Goal: Information Seeking & Learning: Learn about a topic

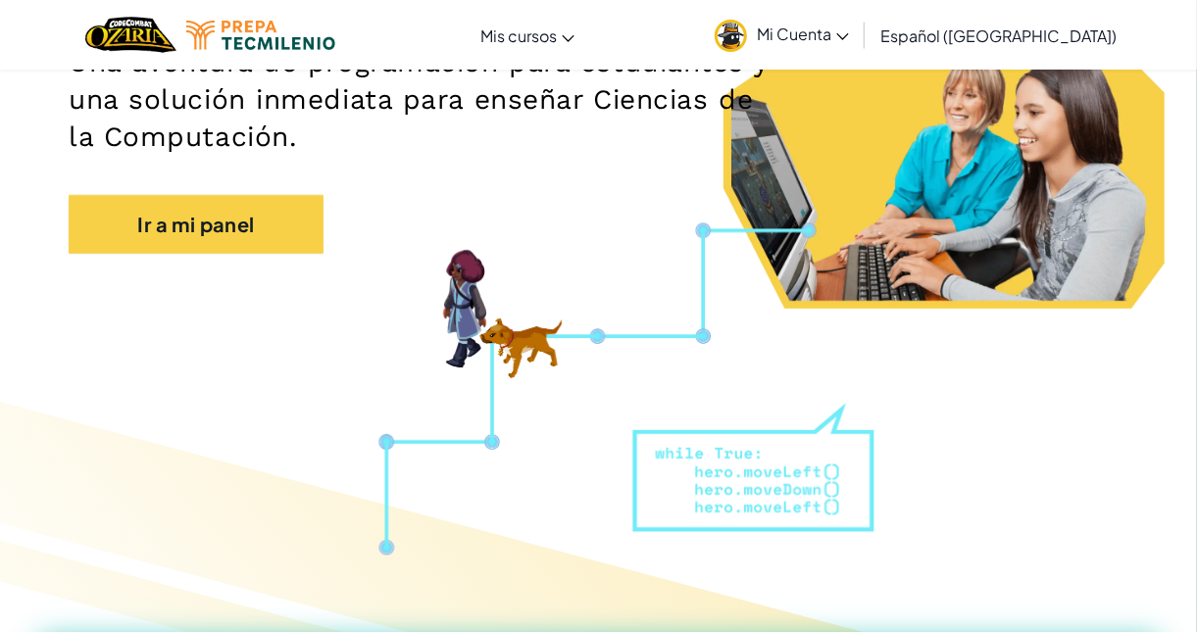
scroll to position [258, 0]
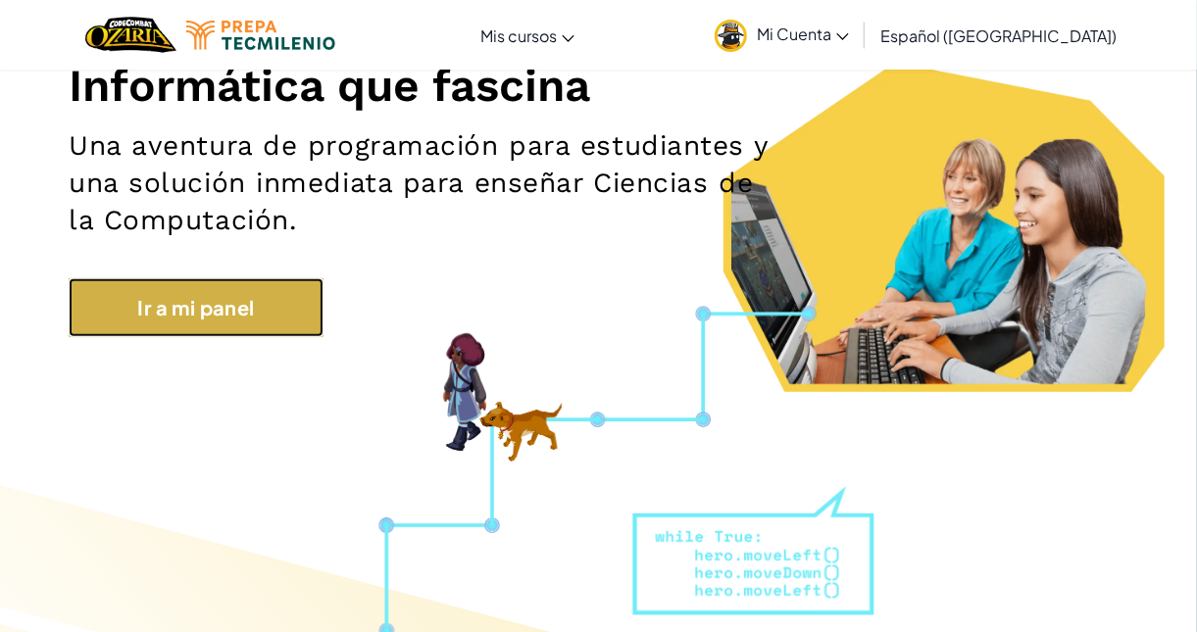
click at [142, 319] on link "Ir a mi panel" at bounding box center [196, 307] width 255 height 59
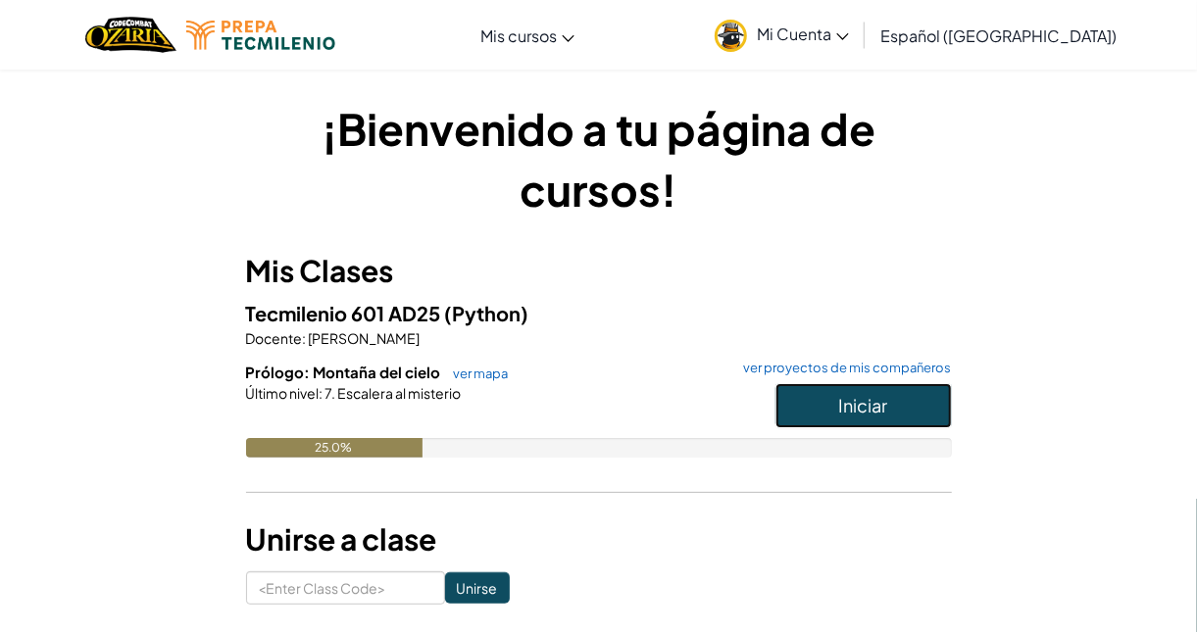
click at [858, 412] on span "Iniciar" at bounding box center [863, 405] width 49 height 23
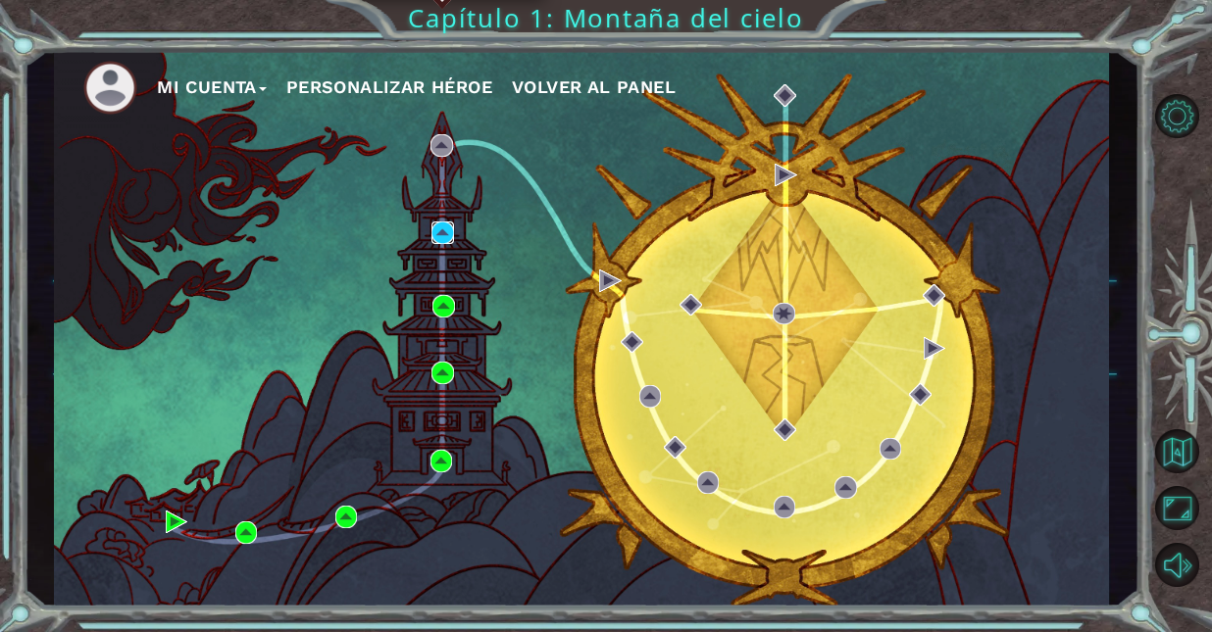
click at [446, 232] on img at bounding box center [442, 233] width 23 height 23
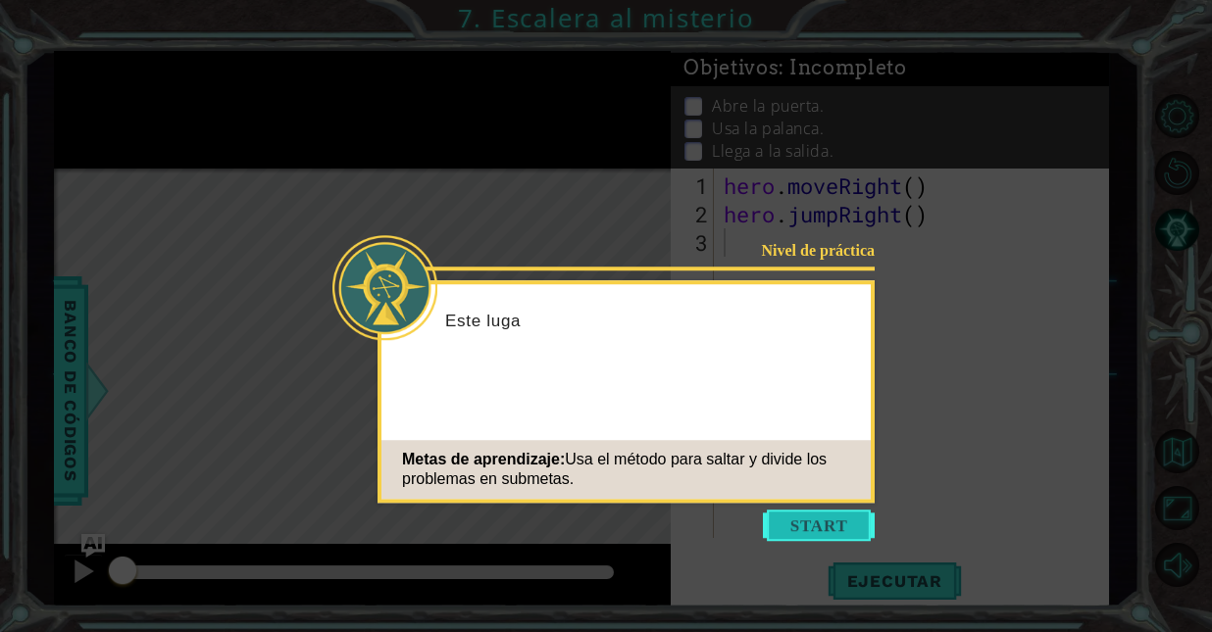
click at [843, 524] on button "Start" at bounding box center [819, 525] width 112 height 31
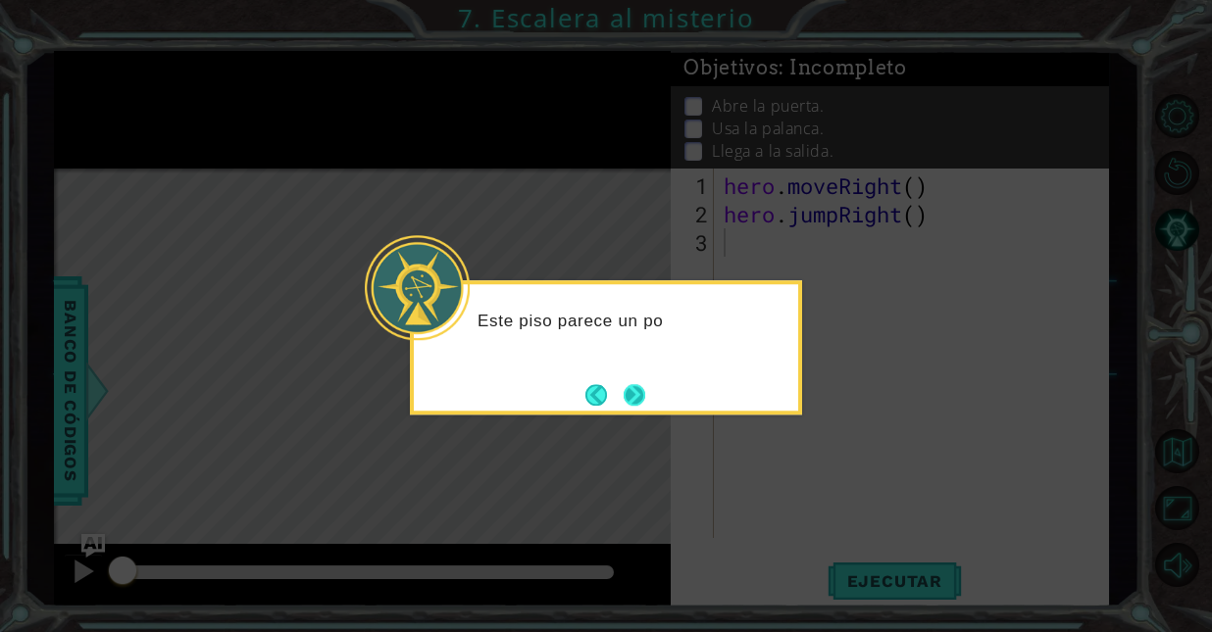
click at [634, 386] on button "Next" at bounding box center [635, 395] width 22 height 22
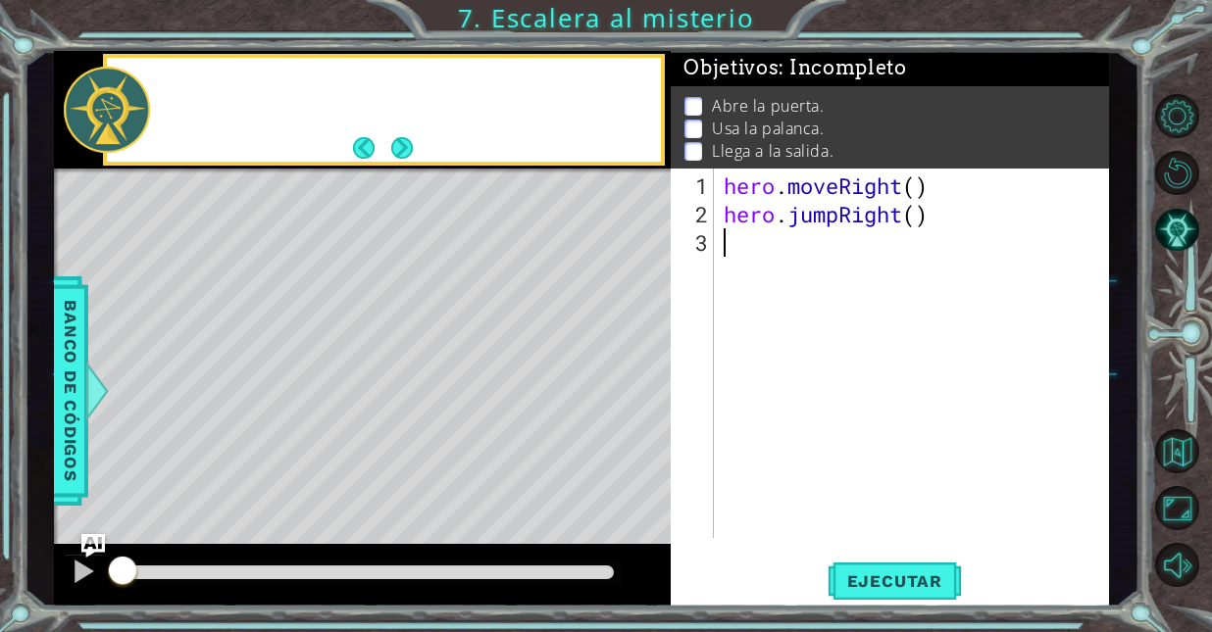
click at [634, 386] on div "Level Map" at bounding box center [507, 458] width 906 height 578
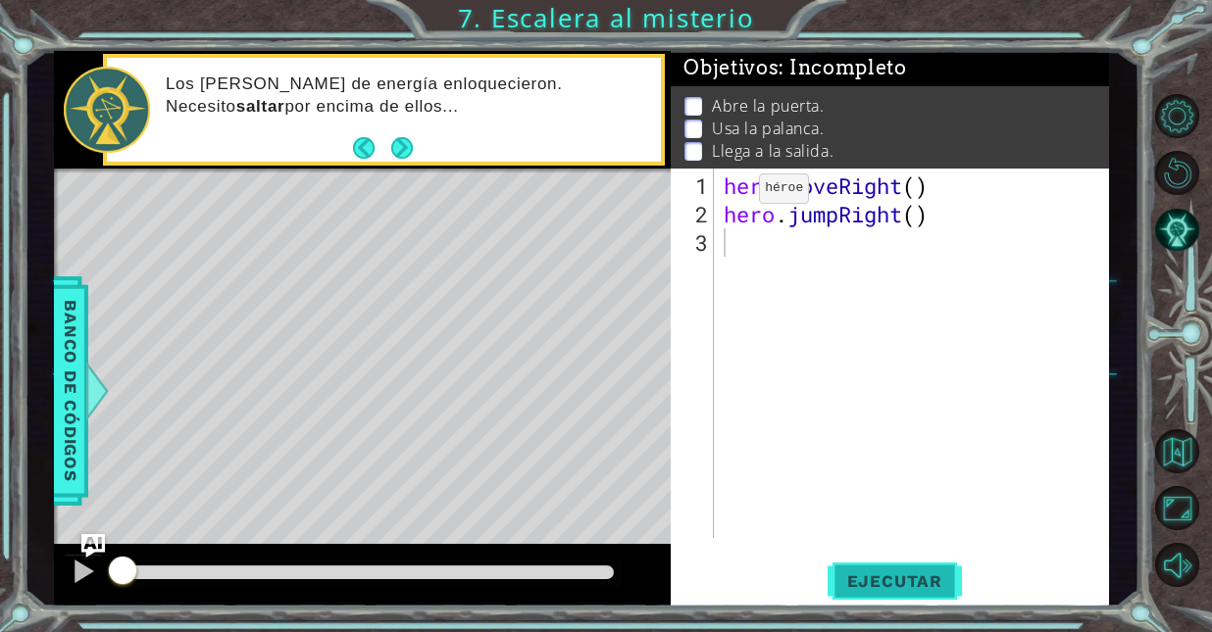
click at [865, 593] on button "Ejecutar" at bounding box center [895, 582] width 134 height 44
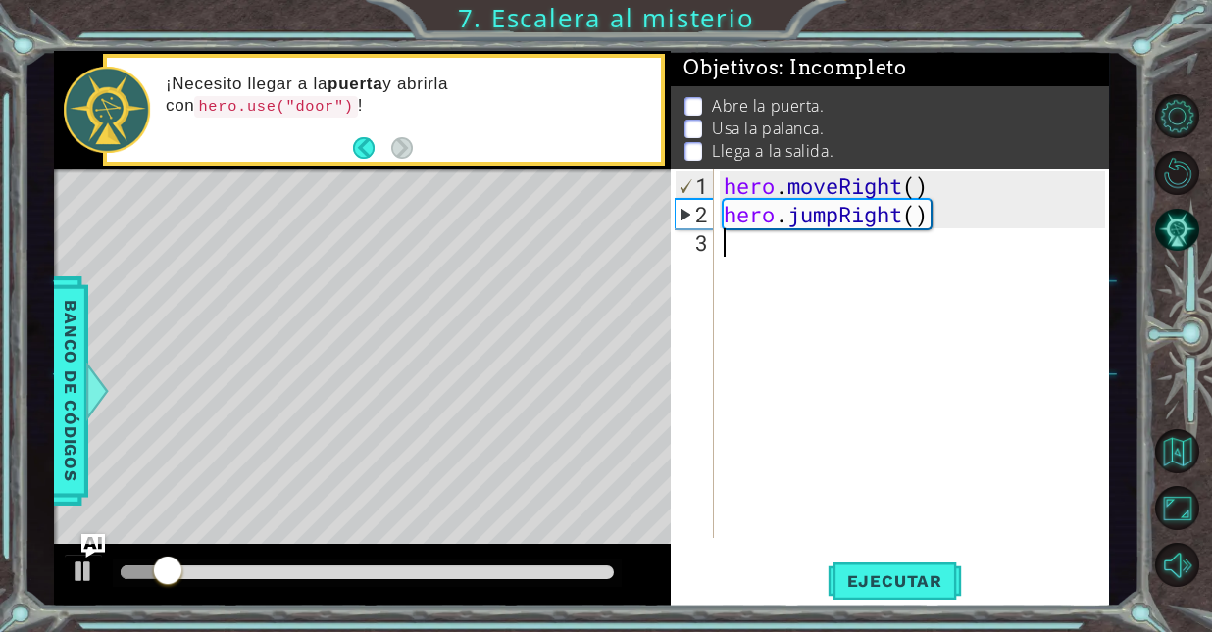
click at [761, 264] on div "hero . moveRight ( ) hero . jumpRight ( )" at bounding box center [917, 385] width 395 height 427
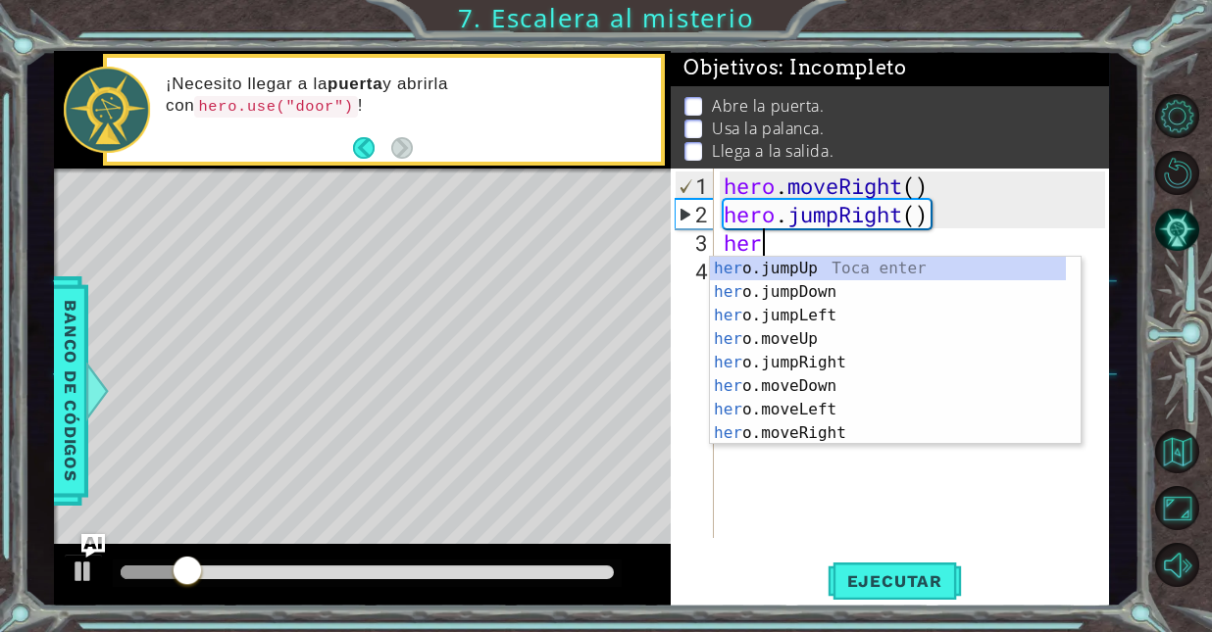
type textarea "hero"
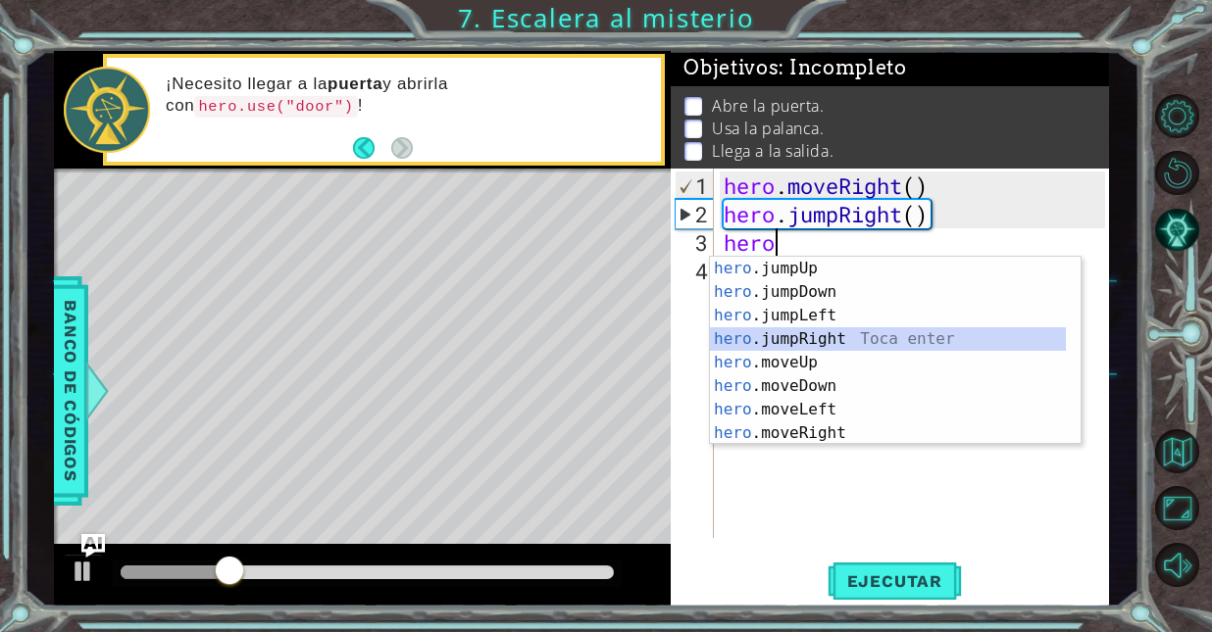
click at [849, 344] on div "hero .jumpUp Toca enter hero .jumpDown Toca enter hero .jumpLeft Toca enter her…" at bounding box center [888, 374] width 357 height 235
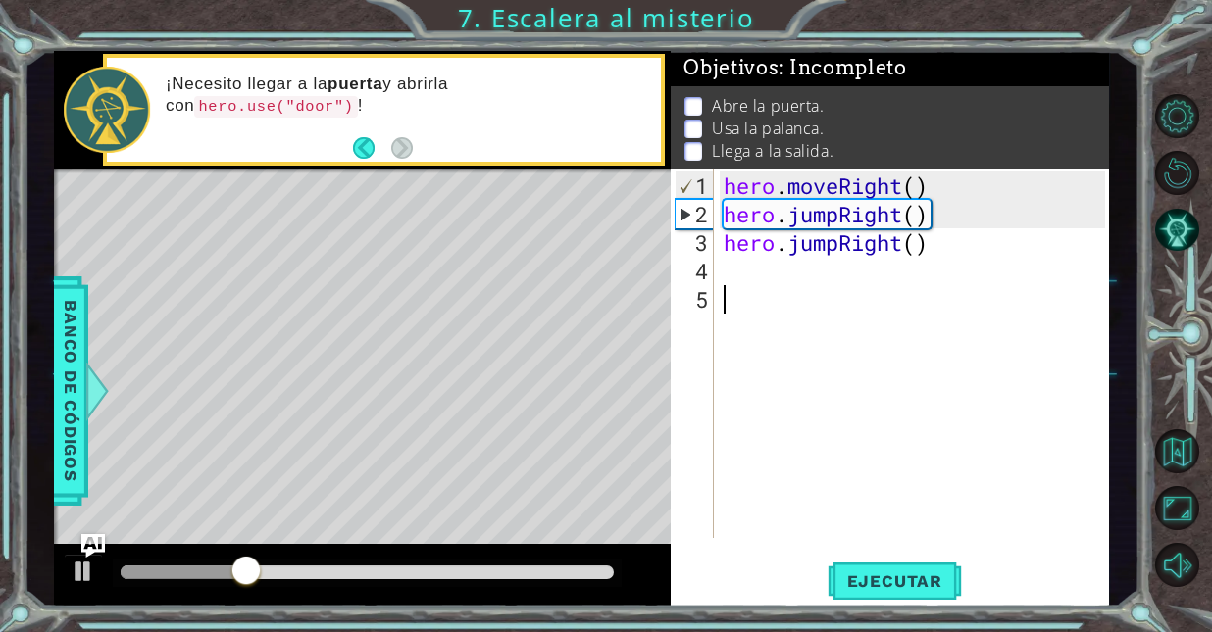
click at [845, 299] on div "hero . moveRight ( ) hero . jumpRight ( ) hero . jumpRight ( )" at bounding box center [917, 385] width 395 height 427
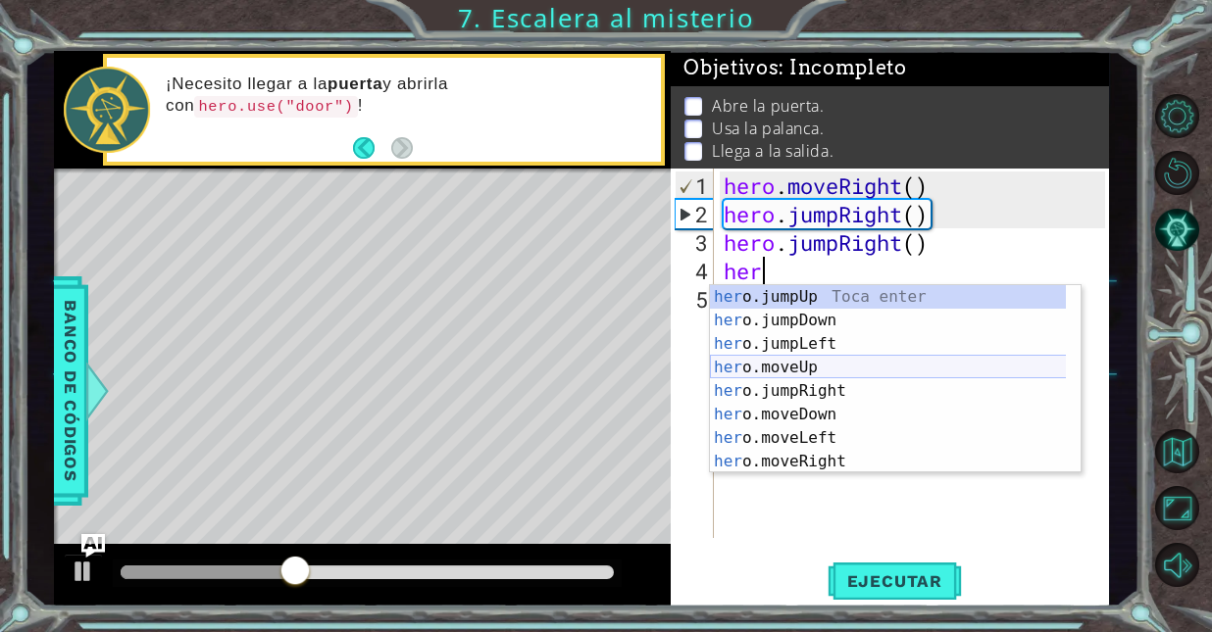
click at [841, 366] on div "her o.jumpUp Toca enter her o.jumpDown Toca enter her o.jumpLeft Toca enter her…" at bounding box center [888, 402] width 357 height 235
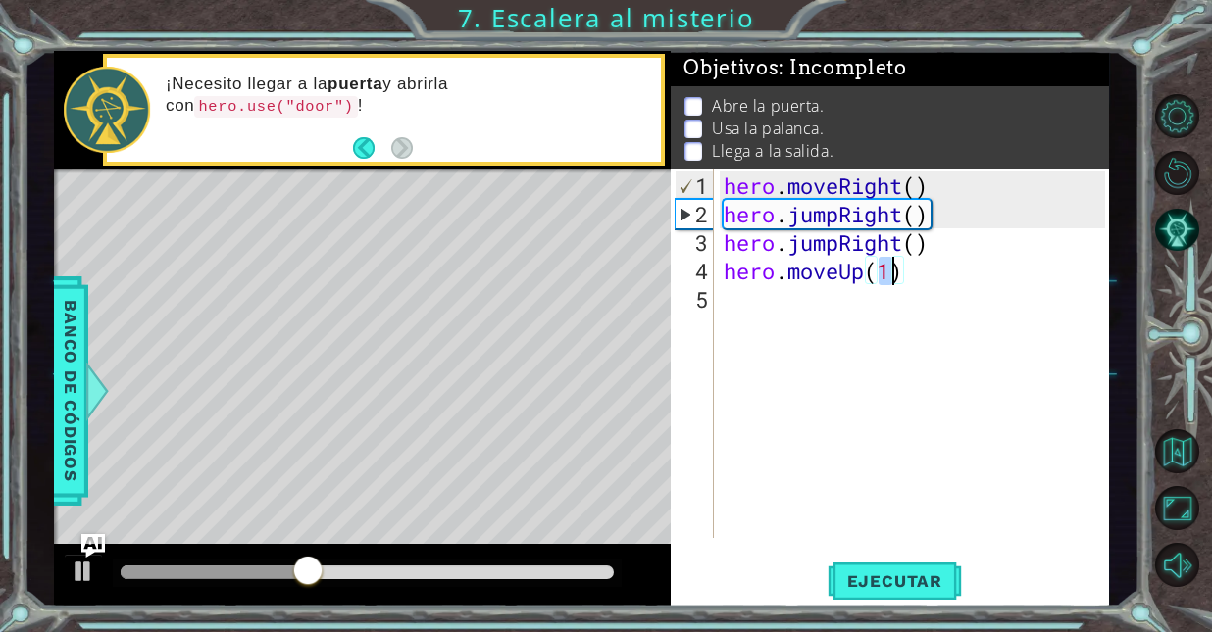
click at [796, 301] on div "hero . moveRight ( ) hero . jumpRight ( ) hero . jumpRight ( ) hero . moveUp ( …" at bounding box center [917, 385] width 395 height 427
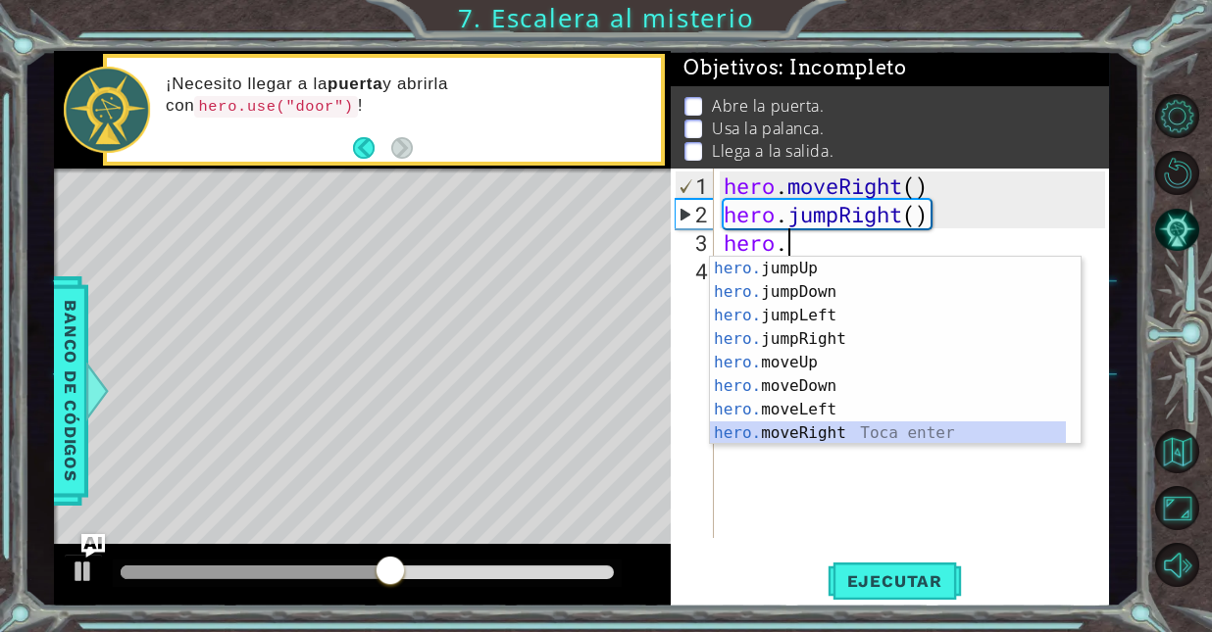
click at [844, 438] on div "hero. jumpUp Toca enter hero. jumpDown Toca enter hero. jumpLeft Toca enter her…" at bounding box center [888, 374] width 357 height 235
type textarea "hero.moveRight(1)"
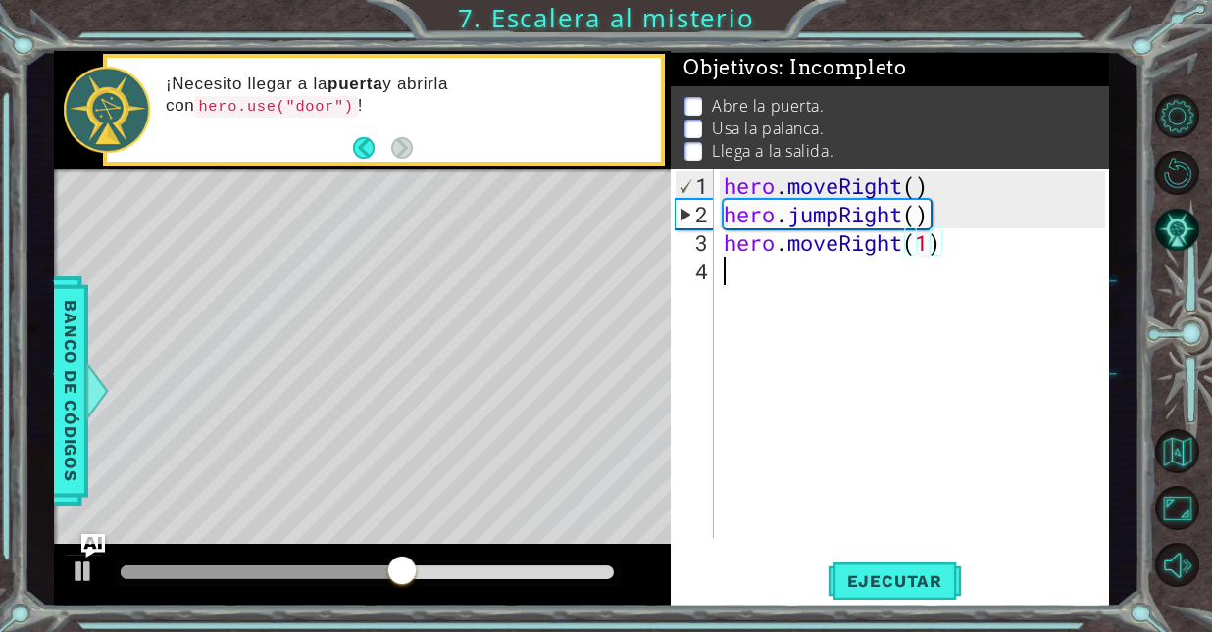
click at [813, 274] on div "hero . moveRight ( ) hero . jumpRight ( ) hero . moveRight ( 1 )" at bounding box center [917, 385] width 395 height 427
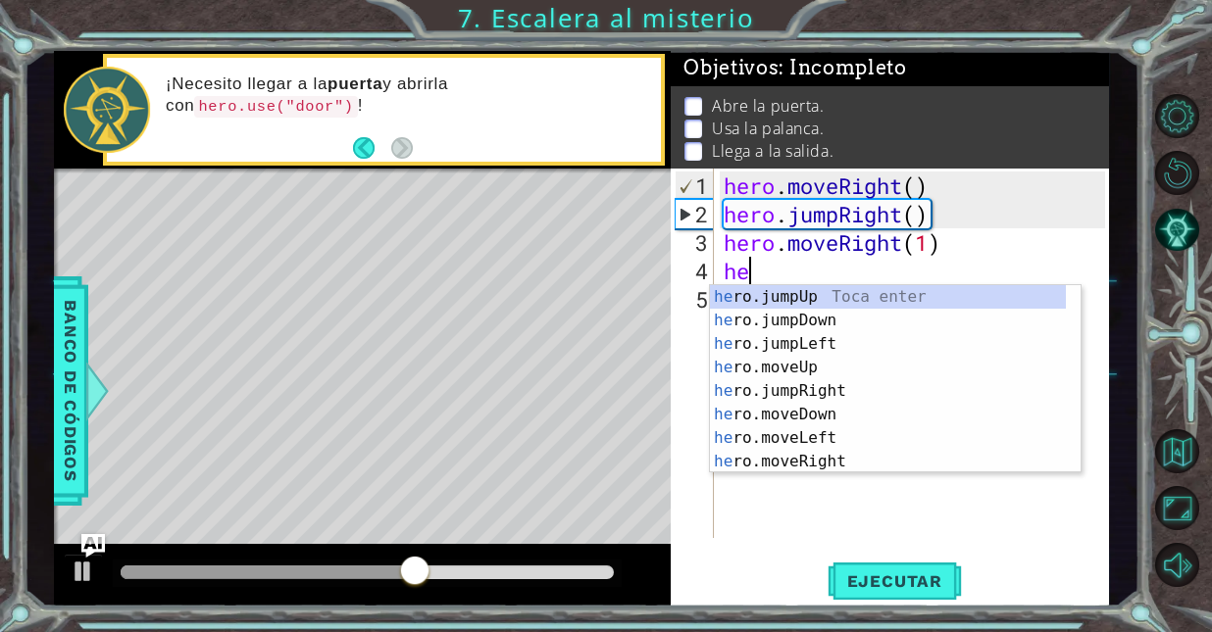
scroll to position [0, 1]
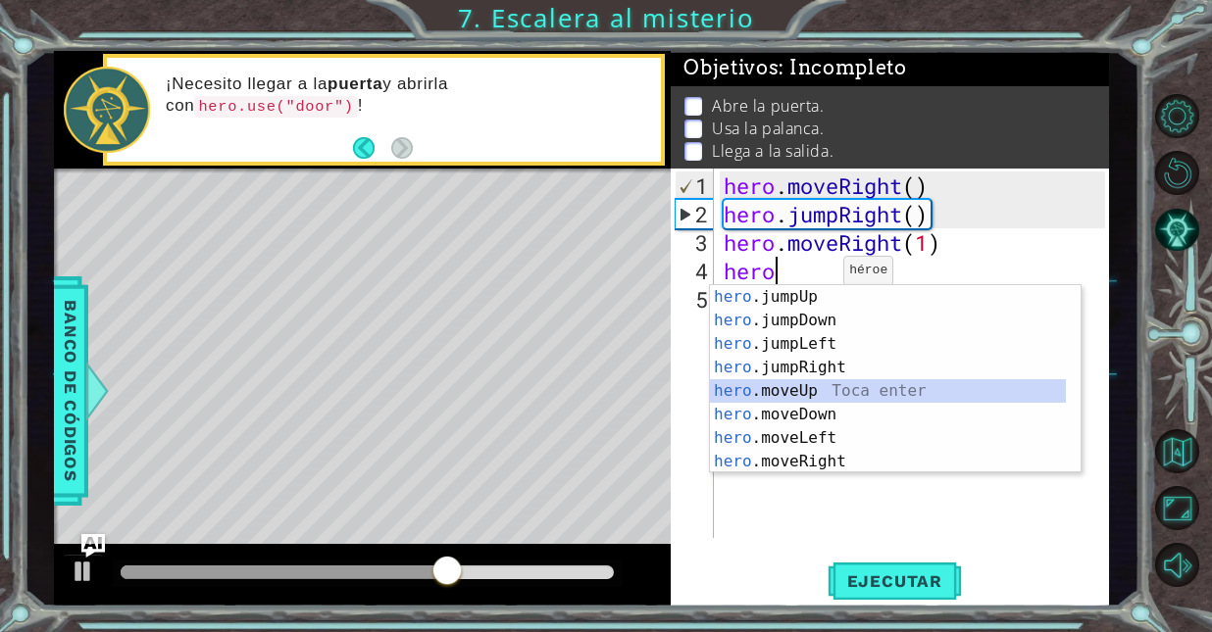
click at [829, 395] on div "hero .jumpUp Toca enter hero .jumpDown Toca enter hero .jumpLeft Toca enter her…" at bounding box center [888, 402] width 357 height 235
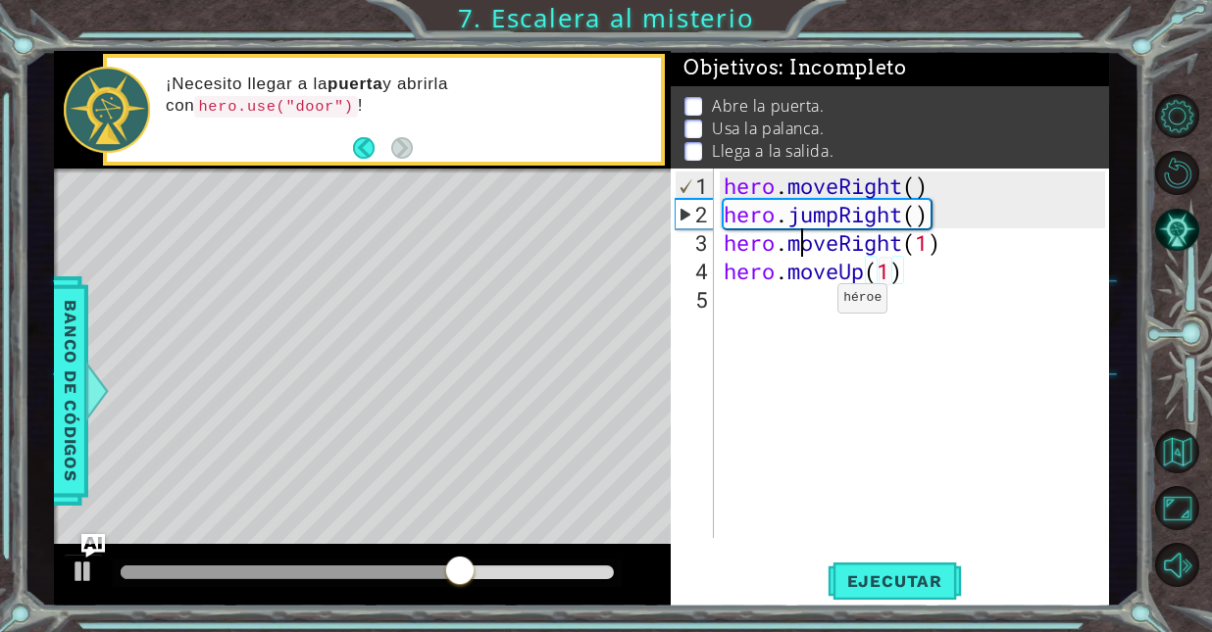
click at [808, 307] on div "hero . moveRight ( ) hero . jumpRight ( ) hero . moveRight ( 1 ) hero . moveUp …" at bounding box center [917, 385] width 395 height 427
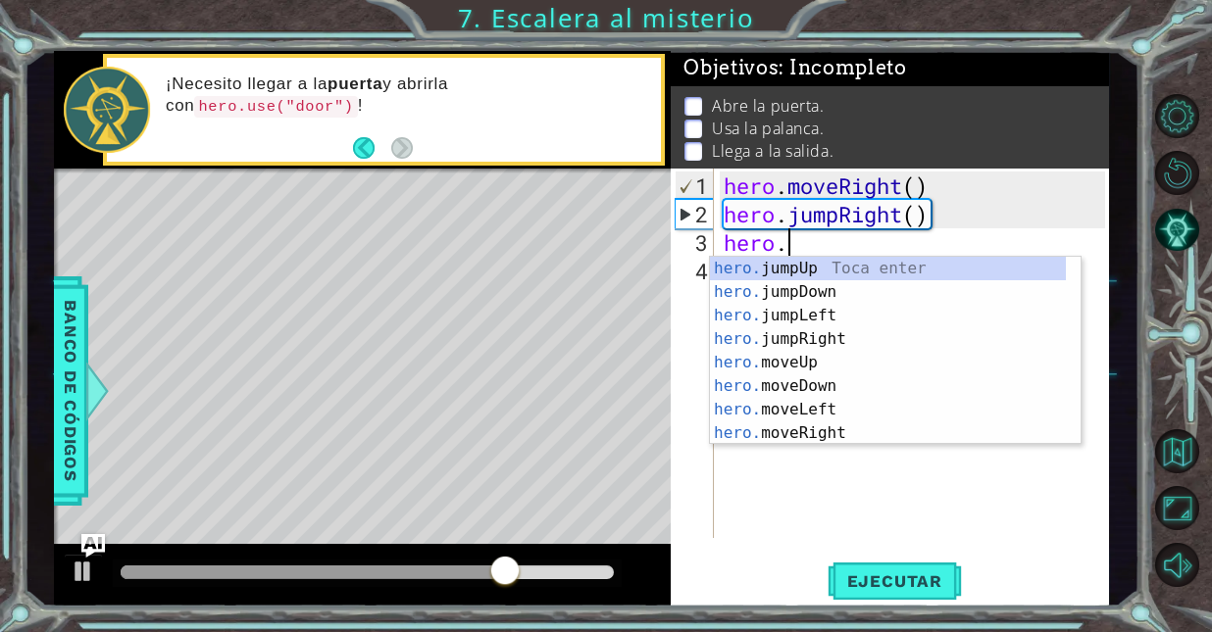
scroll to position [0, 2]
click at [808, 362] on div "hero. jumpUp Toca enter hero. jumpDown Toca enter hero. jumpLeft Toca enter her…" at bounding box center [888, 374] width 357 height 235
type textarea "hero.moveUp(1)"
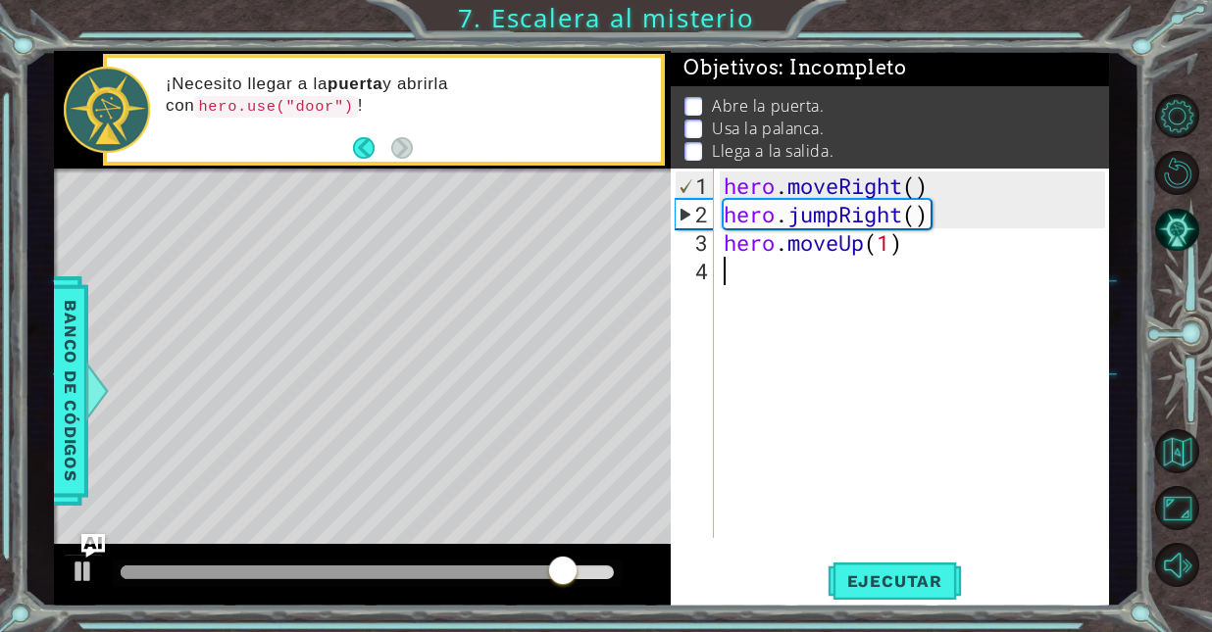
click at [818, 261] on div "hero . moveRight ( ) hero . jumpRight ( ) hero . moveUp ( 1 )" at bounding box center [917, 385] width 395 height 427
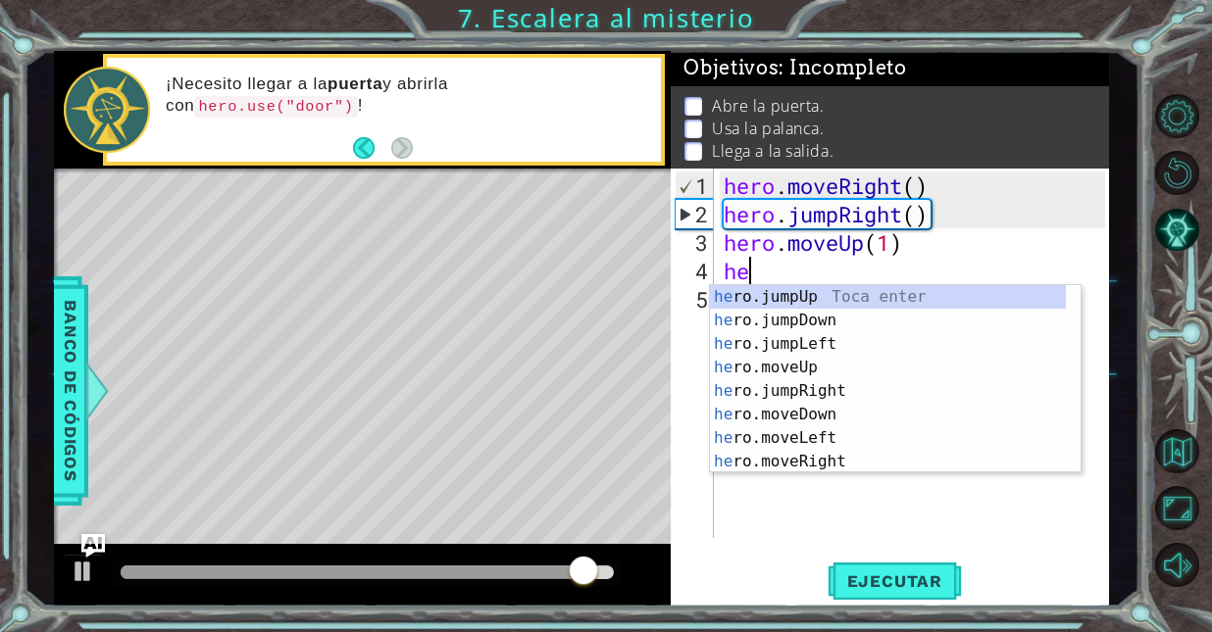
scroll to position [0, 0]
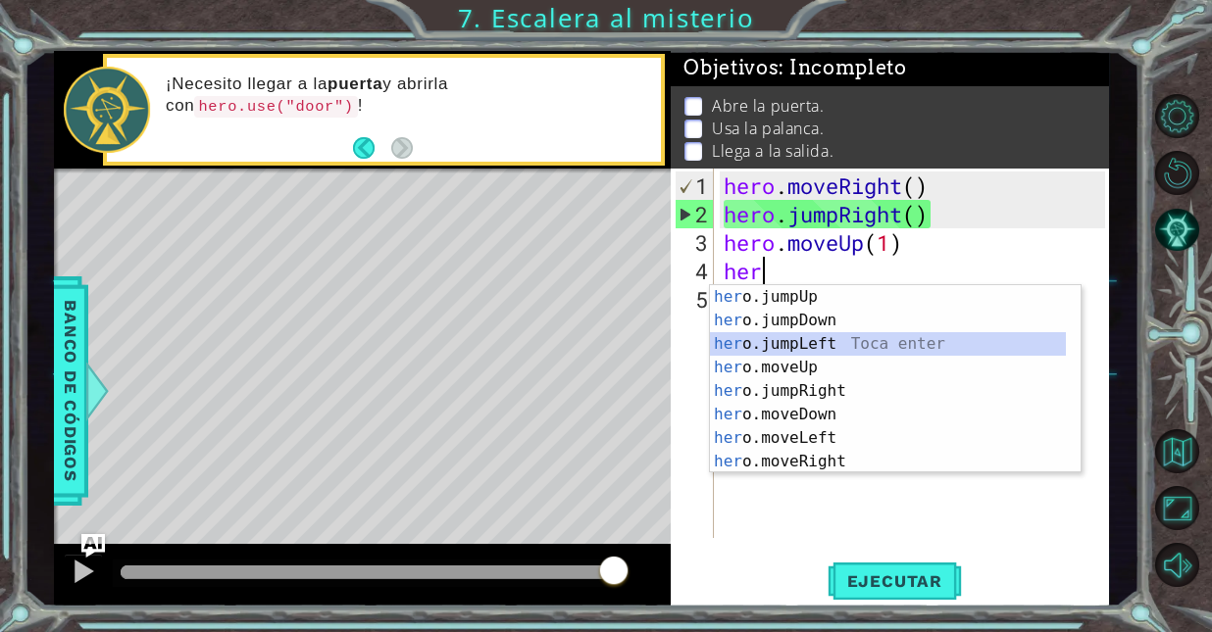
click at [1073, 354] on div at bounding box center [1071, 391] width 20 height 212
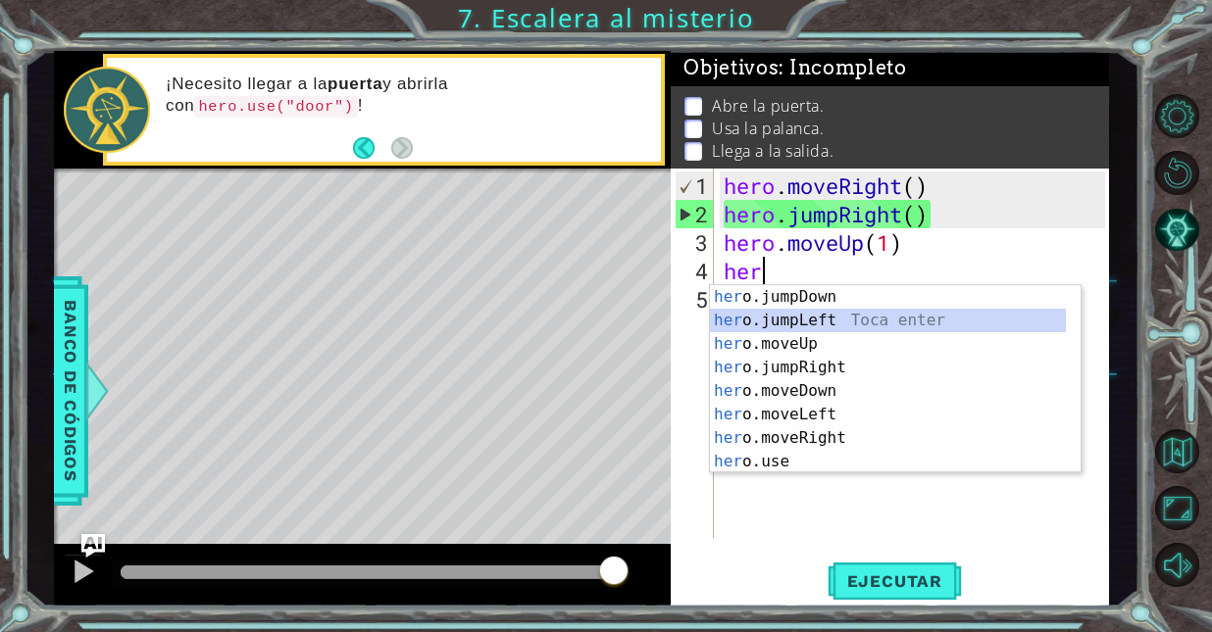
scroll to position [24, 0]
click at [871, 448] on div "her o.jumpDown Toca enter her o.jumpLeft Toca enter her o.moveUp Toca enter her…" at bounding box center [888, 402] width 357 height 235
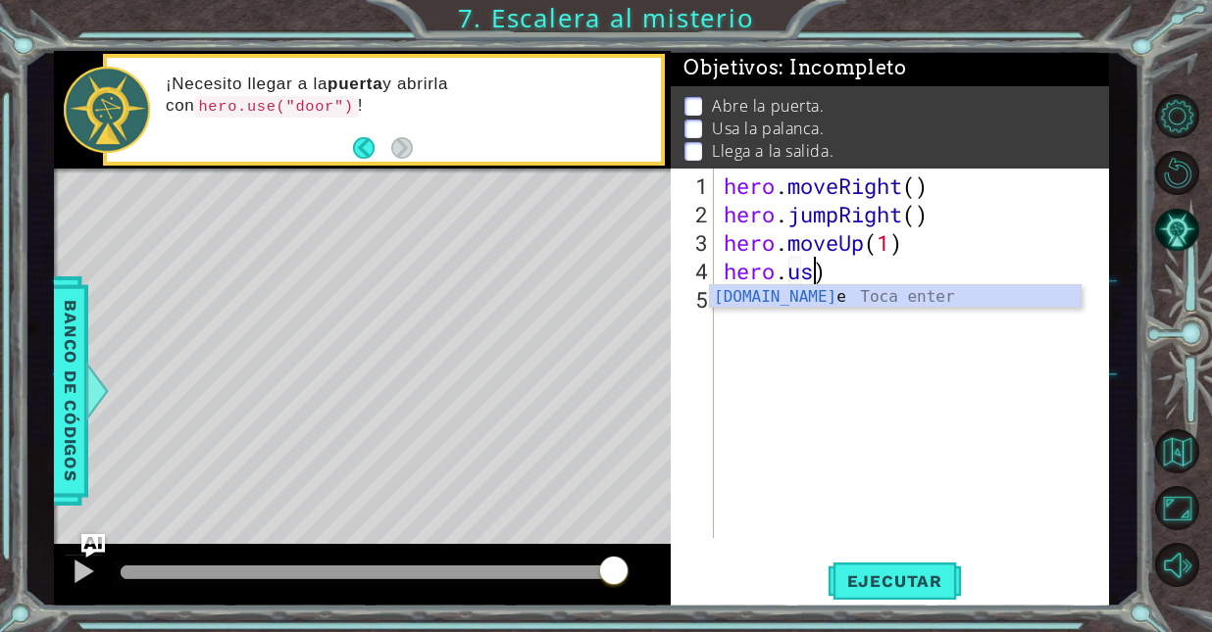
scroll to position [0, 4]
click at [930, 291] on div "hero.use Toca enter" at bounding box center [896, 320] width 372 height 71
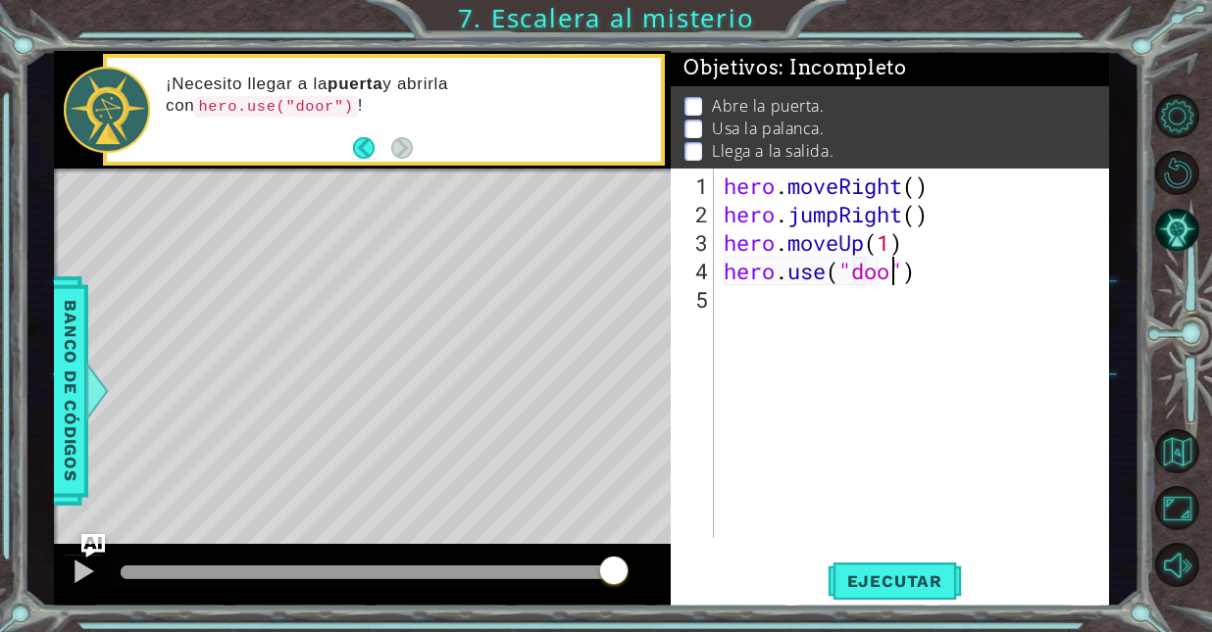
scroll to position [0, 8]
click at [877, 593] on button "Ejecutar" at bounding box center [895, 582] width 134 height 44
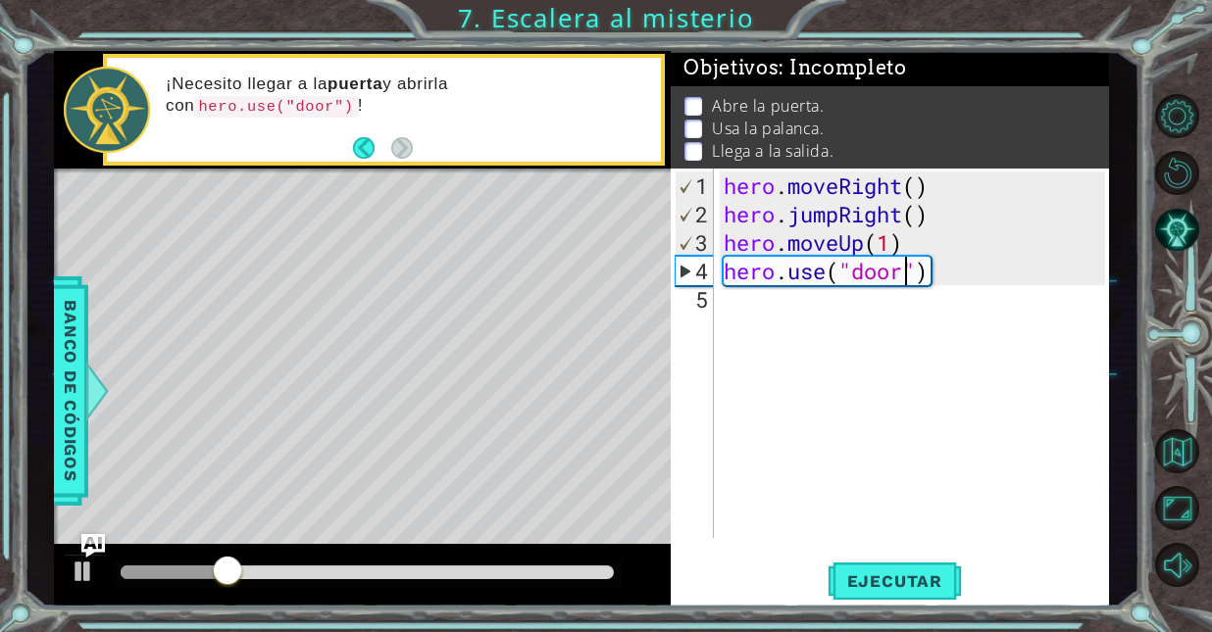
click at [951, 205] on div "hero . moveRight ( ) hero . jumpRight ( ) hero . moveUp ( 1 ) hero . use ( "doo…" at bounding box center [917, 385] width 395 height 427
type textarea "hero.jumpRight()"
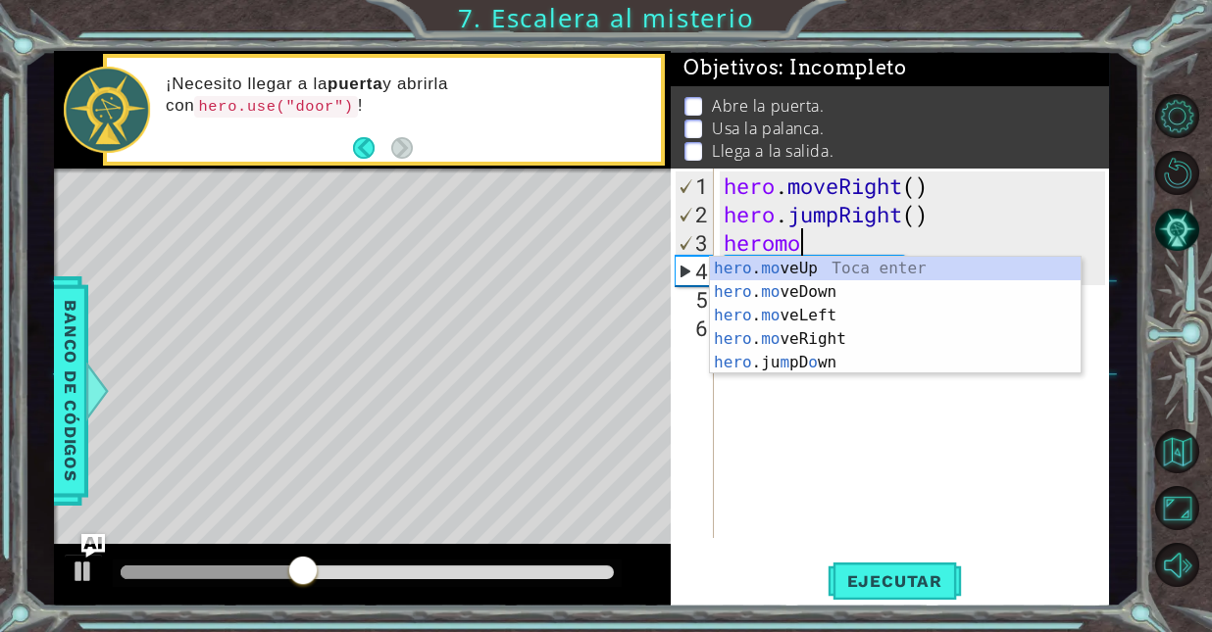
scroll to position [0, 3]
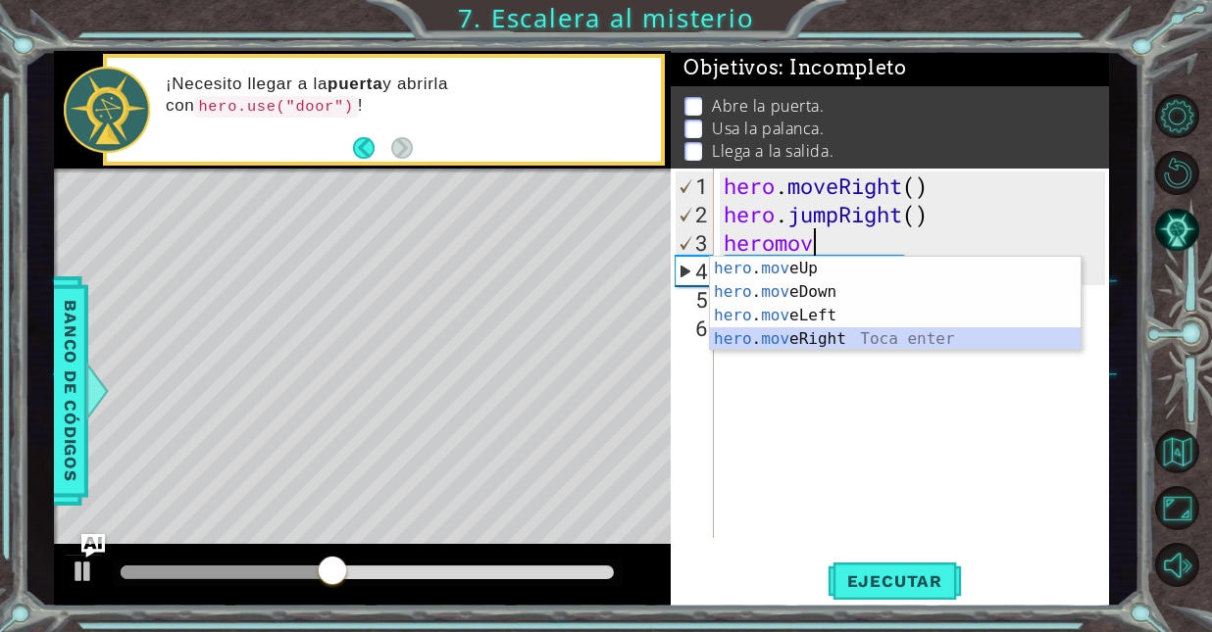
click at [868, 332] on div "hero . mov eUp Toca enter hero . mov eDown Toca enter hero . mov eLeft Toca ent…" at bounding box center [896, 327] width 372 height 141
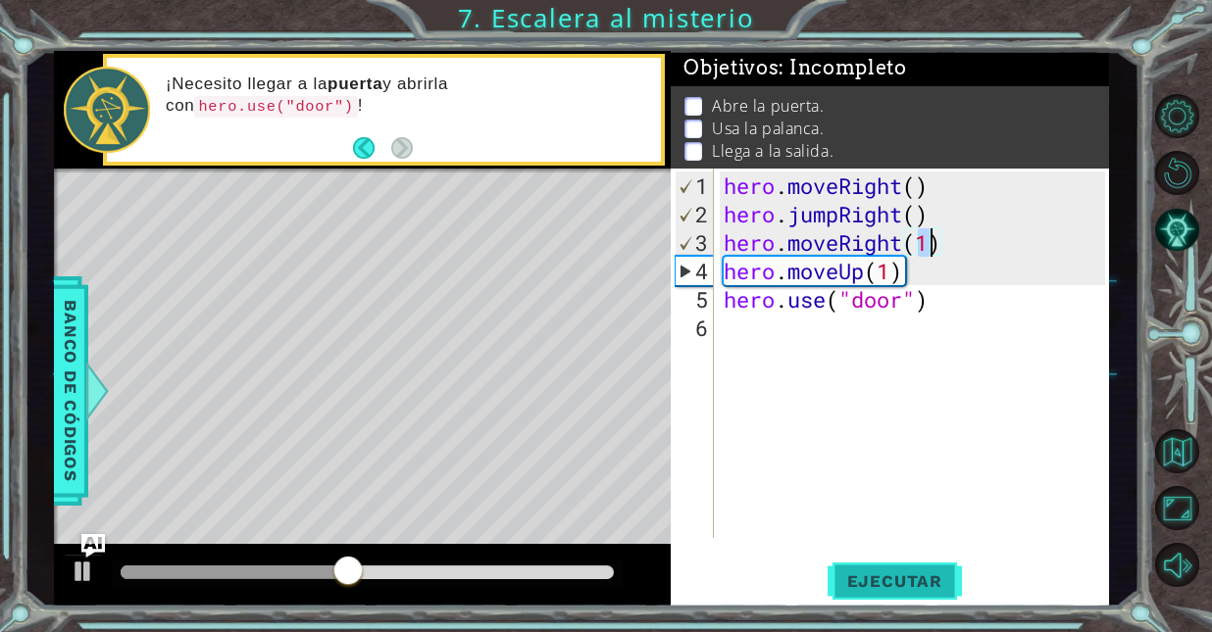
type textarea "hero.moveRight(1)"
click at [900, 585] on span "Ejecutar" at bounding box center [895, 582] width 134 height 20
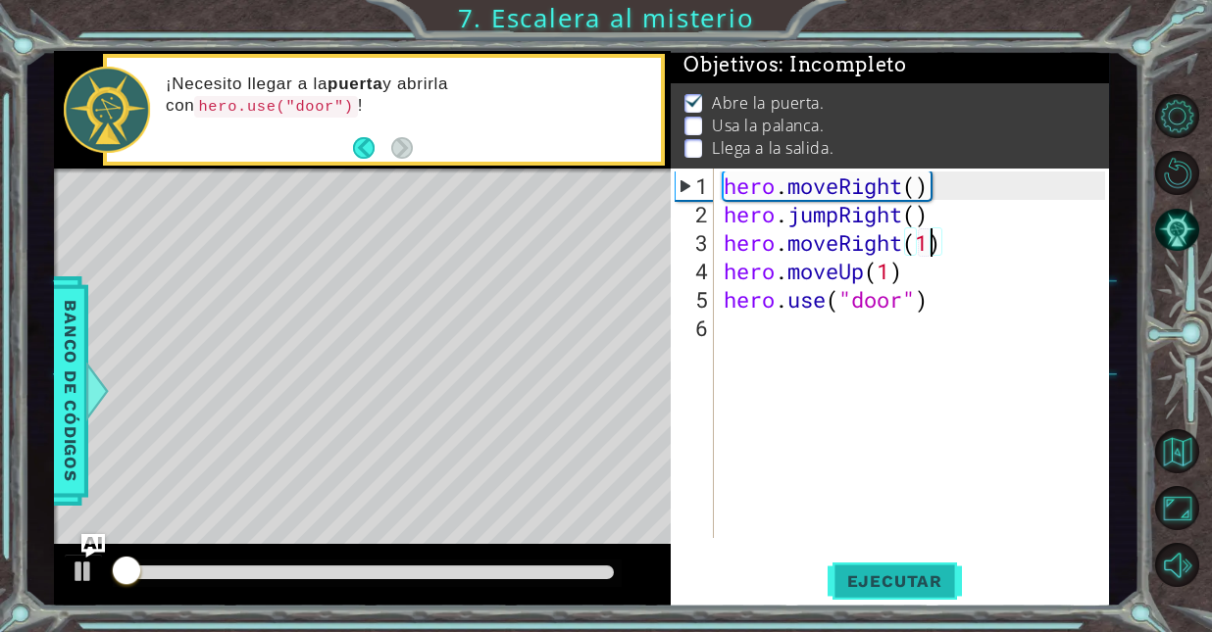
scroll to position [14, 0]
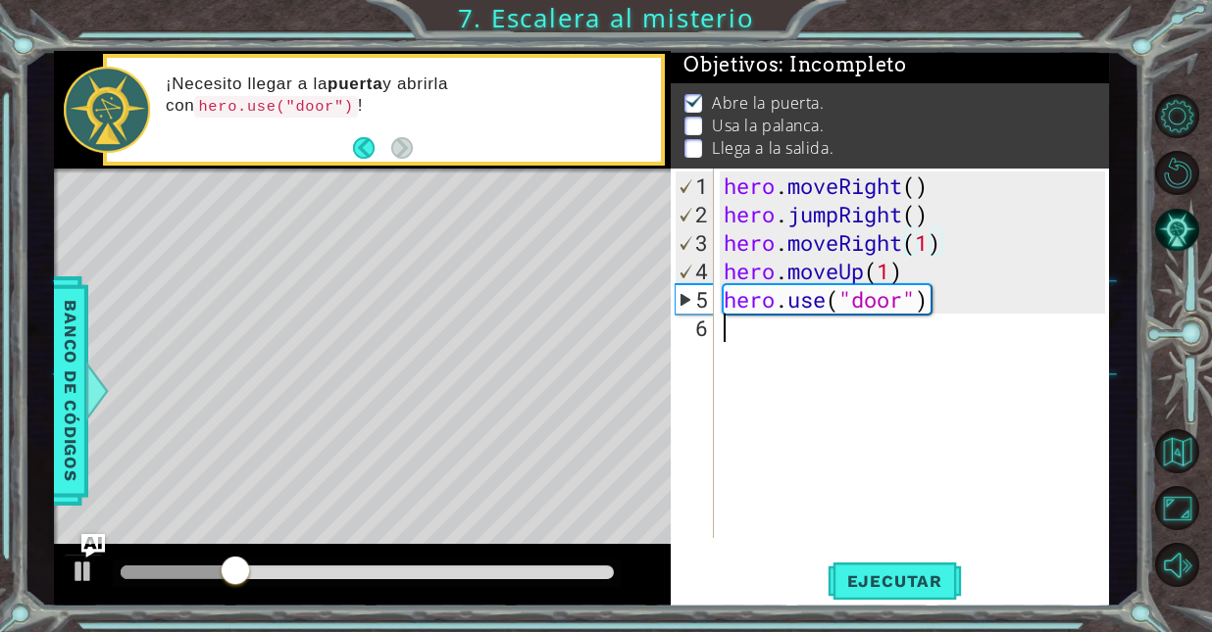
click at [804, 341] on div "hero . moveRight ( ) hero . jumpRight ( ) hero . moveRight ( 1 ) hero . moveUp …" at bounding box center [917, 385] width 395 height 427
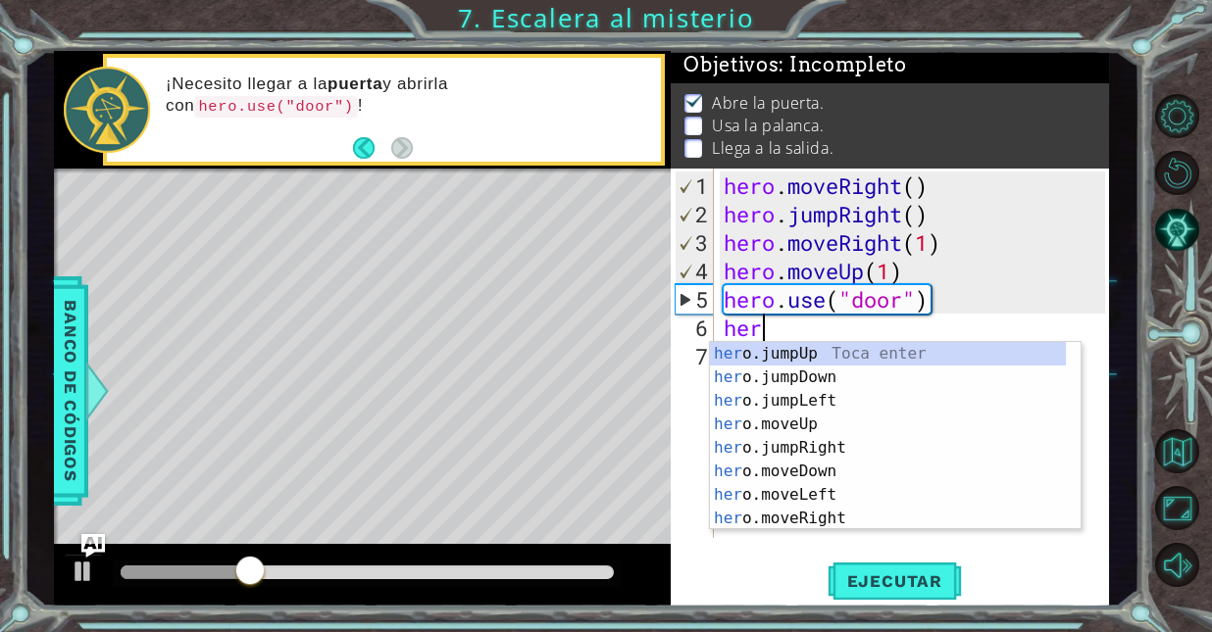
scroll to position [0, 0]
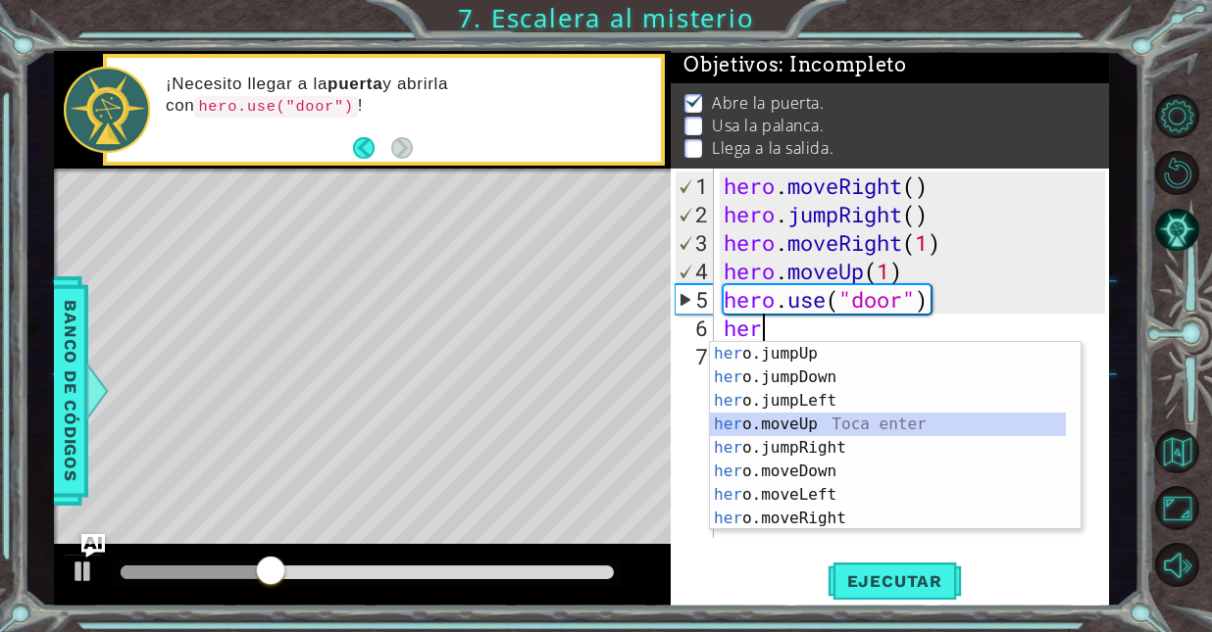
click at [801, 421] on div "her o.jumpUp Toca enter her o.jumpDown Toca enter her o.jumpLeft Toca enter her…" at bounding box center [888, 459] width 357 height 235
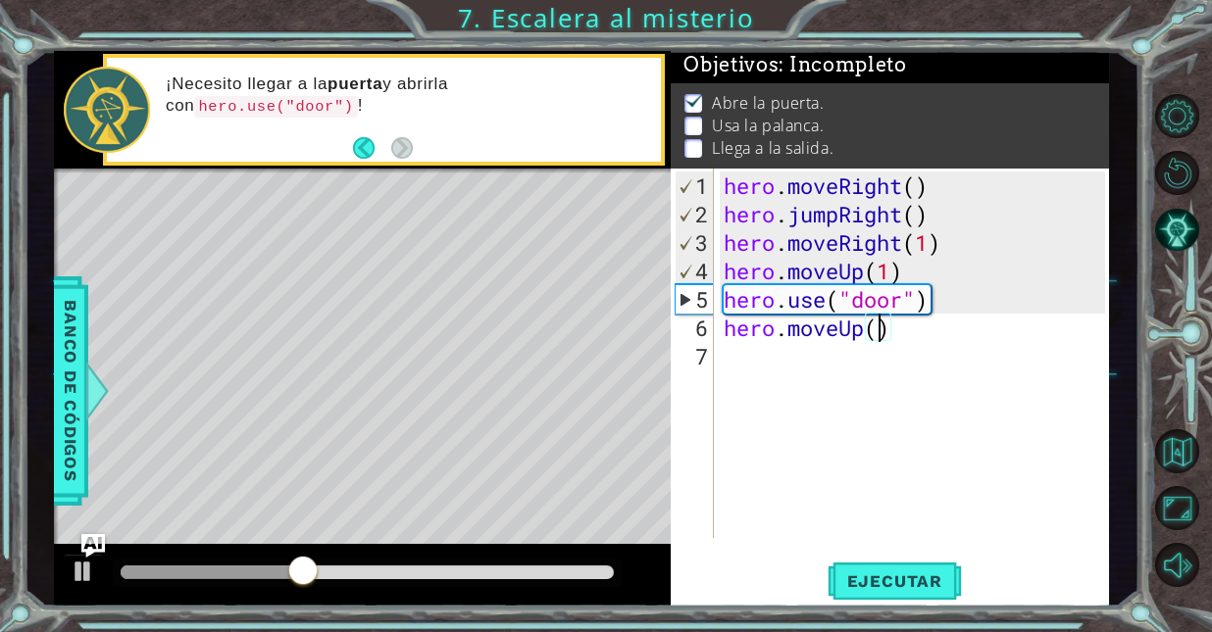
type textarea "hero.moveUp(2)"
click at [812, 357] on div "hero . moveRight ( ) hero . jumpRight ( ) hero . moveRight ( 1 ) hero . moveUp …" at bounding box center [917, 385] width 395 height 427
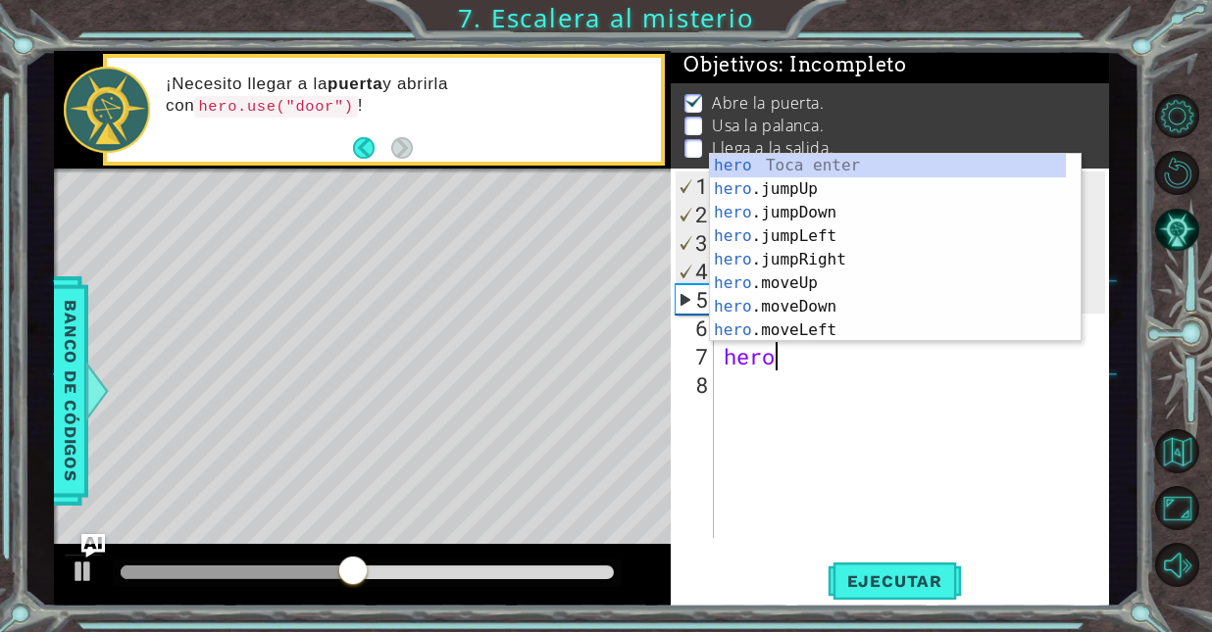
scroll to position [0, 1]
click at [819, 333] on div "hero Toca enter hero .jumpUp Toca enter hero .jumpDown Toca enter hero .jumpLef…" at bounding box center [888, 271] width 357 height 235
type textarea "hero.moveLeft(1)"
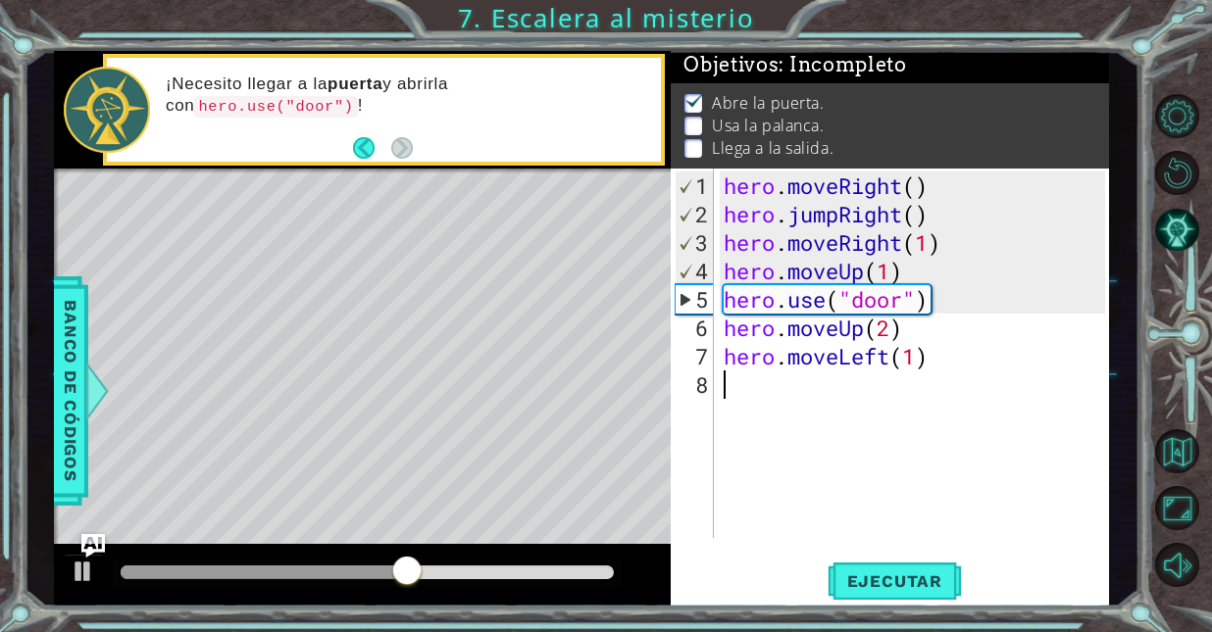
click at [791, 415] on div "hero . moveRight ( ) hero . jumpRight ( ) hero . moveRight ( 1 ) hero . moveUp …" at bounding box center [917, 385] width 395 height 427
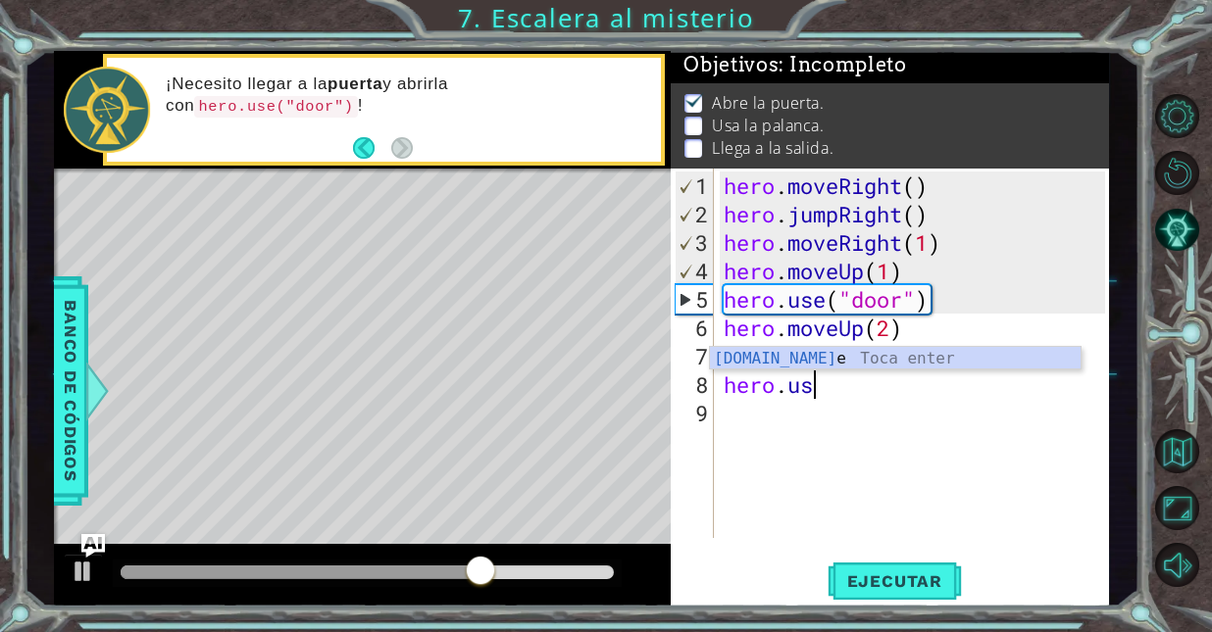
scroll to position [0, 3]
click at [796, 367] on div "hero.use Toca enter" at bounding box center [896, 382] width 372 height 71
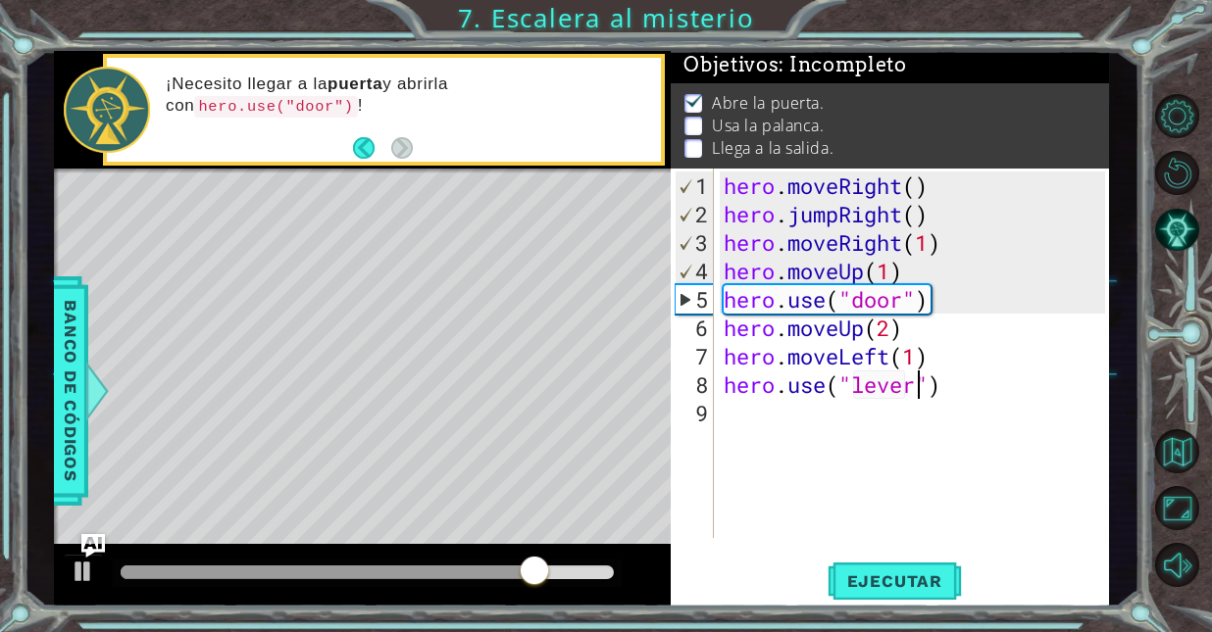
scroll to position [0, 9]
type textarea "hero.use("lever")"
click at [895, 584] on span "Ejecutar" at bounding box center [895, 582] width 134 height 20
